Goal: Check status

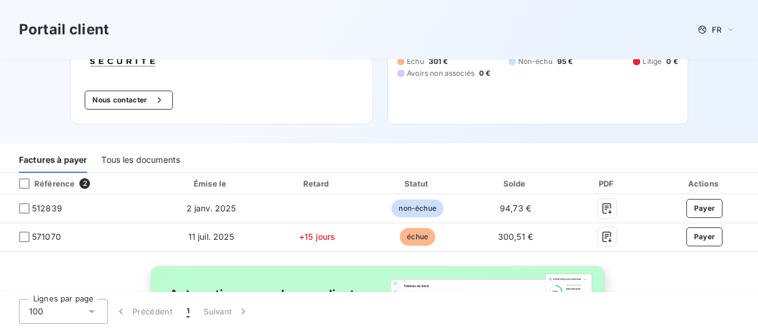
scroll to position [124, 0]
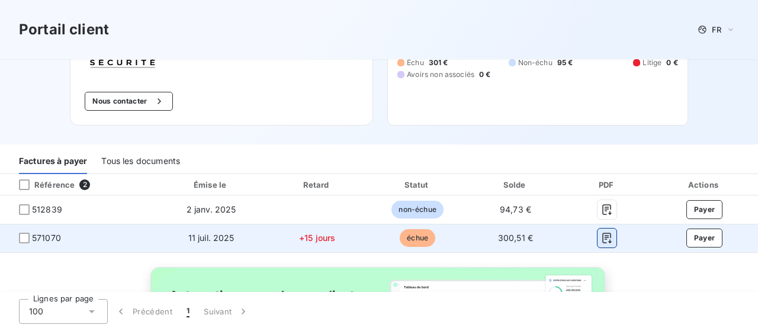
click at [601, 234] on icon "button" at bounding box center [607, 238] width 12 height 12
click at [23, 234] on div at bounding box center [24, 238] width 11 height 11
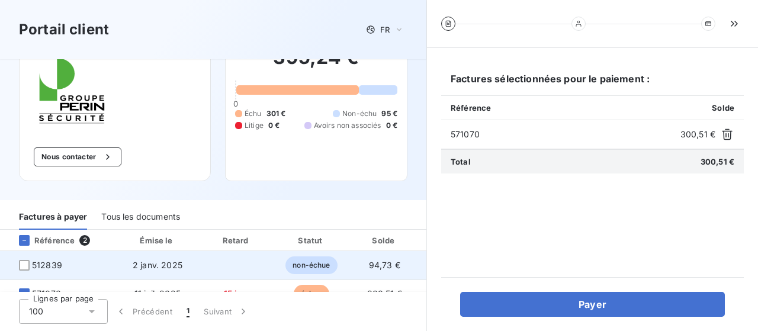
scroll to position [104, 0]
